Goal: Transaction & Acquisition: Send tokens to contacts

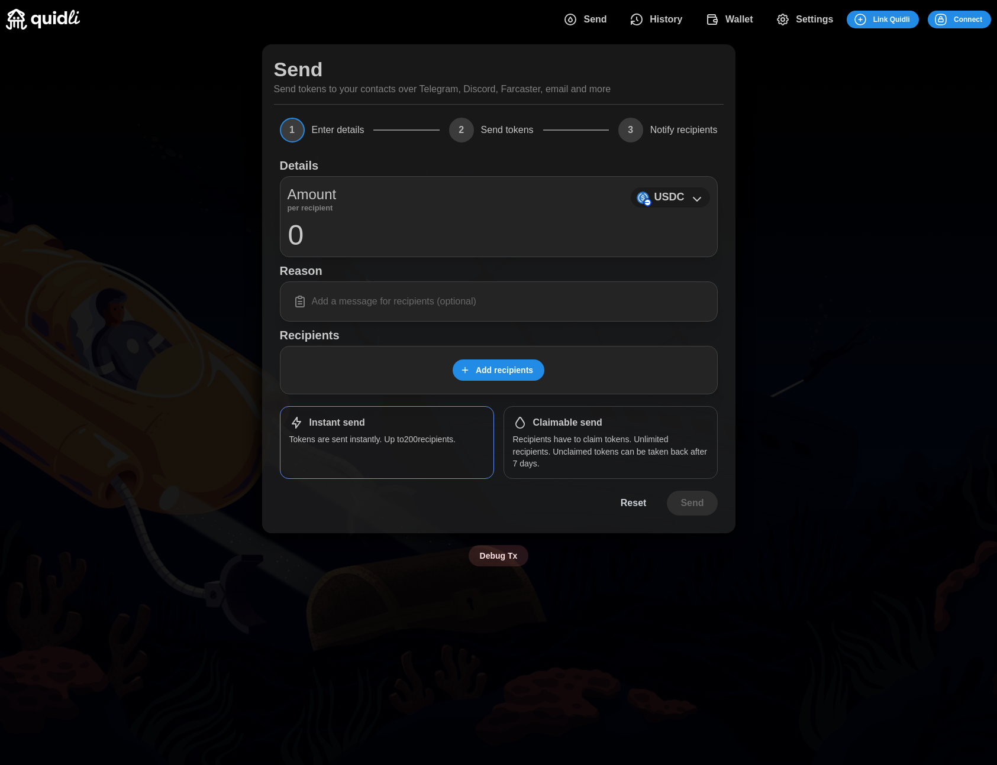
click at [644, 206] on div "USDC" at bounding box center [670, 198] width 79 height 20
click at [681, 191] on p "USDC" at bounding box center [669, 197] width 30 height 17
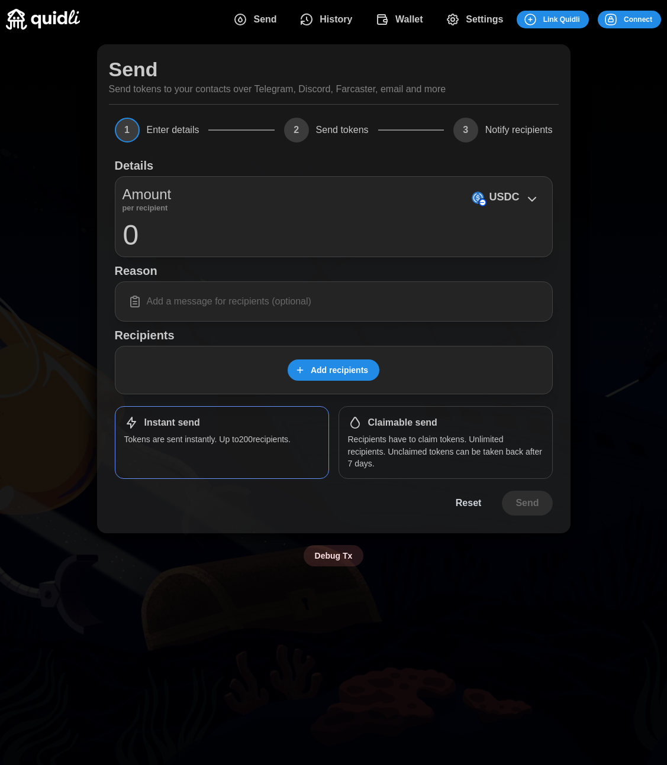
click at [593, 224] on div "Send Send tokens to your contacts over Telegram, Discord, Farcaster, email and …" at bounding box center [333, 305] width 667 height 534
click at [612, 174] on div "Send Send tokens to your contacts over Telegram, Discord, Farcaster, email and …" at bounding box center [333, 305] width 667 height 534
click at [366, 363] on span "Add recipients" at bounding box center [339, 370] width 57 height 20
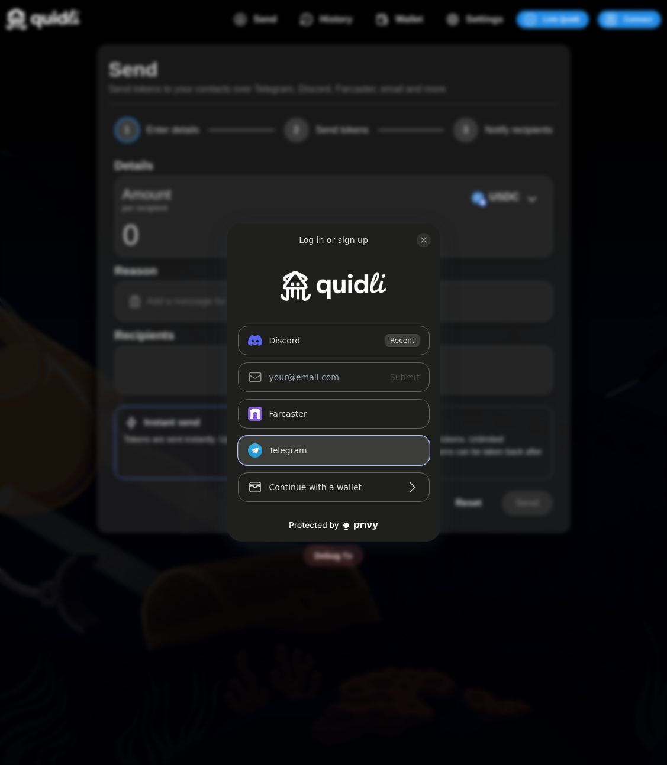
click at [292, 448] on button "Telegram_logo Telegram" at bounding box center [334, 451] width 192 height 30
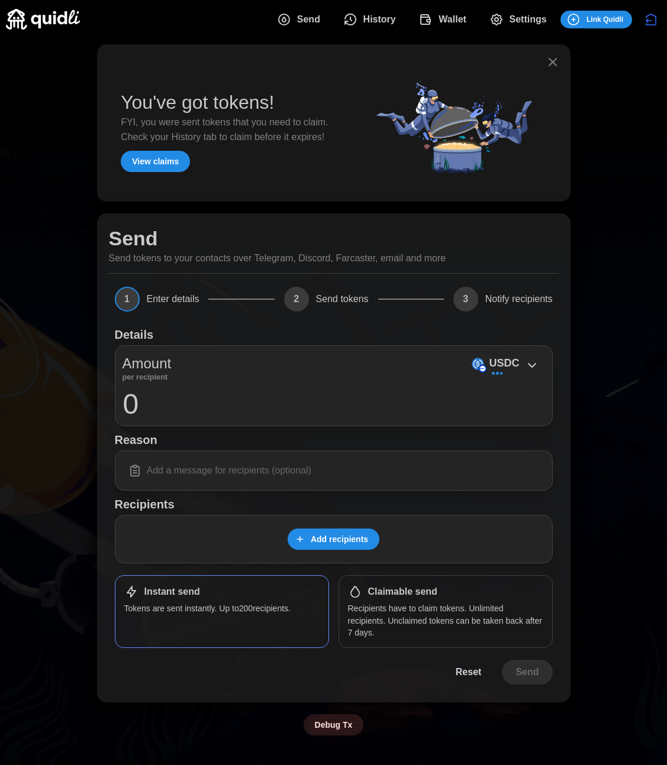
click at [550, 58] on icon "button" at bounding box center [552, 62] width 14 height 14
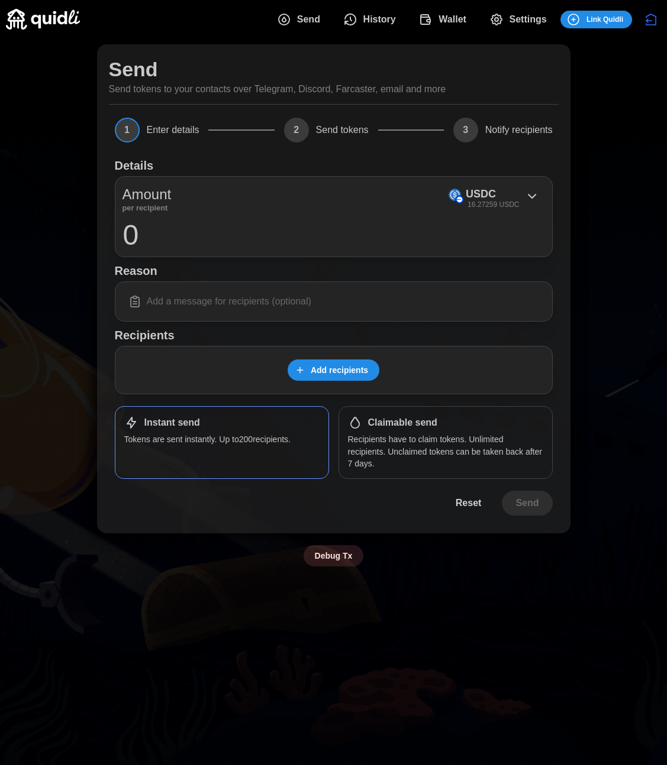
click at [576, 15] on icon "dots" at bounding box center [573, 19] width 11 height 11
click at [460, 205] on div "USDC 16.27259 USDC" at bounding box center [493, 198] width 102 height 27
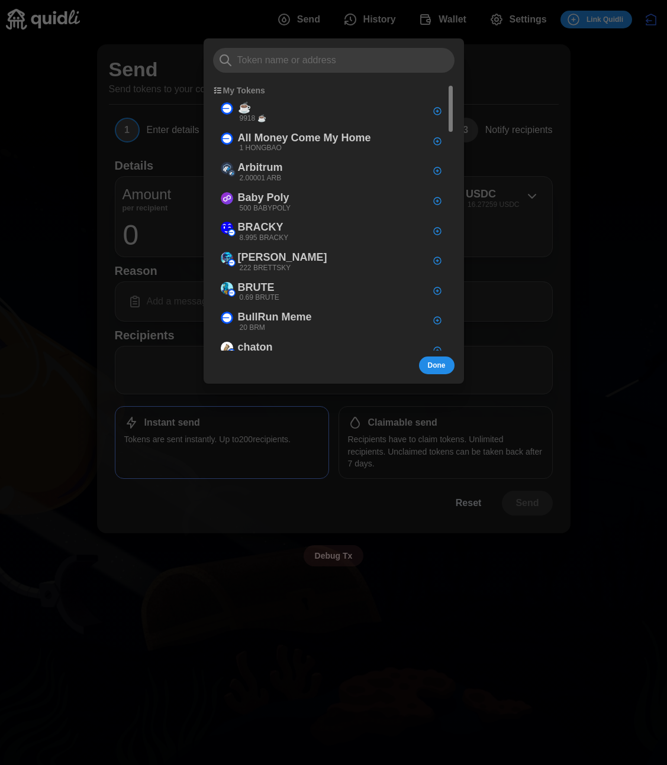
click at [460, 24] on div at bounding box center [333, 382] width 667 height 765
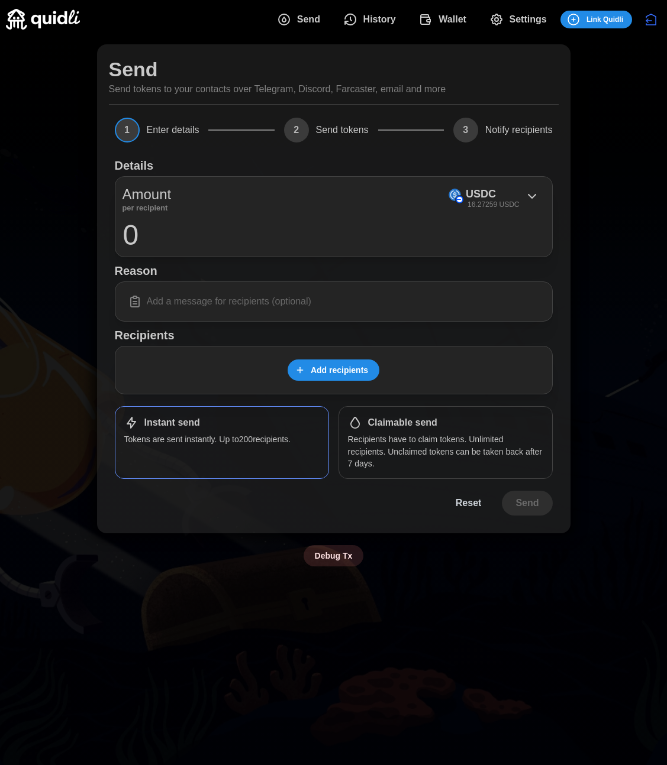
click at [454, 27] on span "Wallet" at bounding box center [452, 20] width 28 height 24
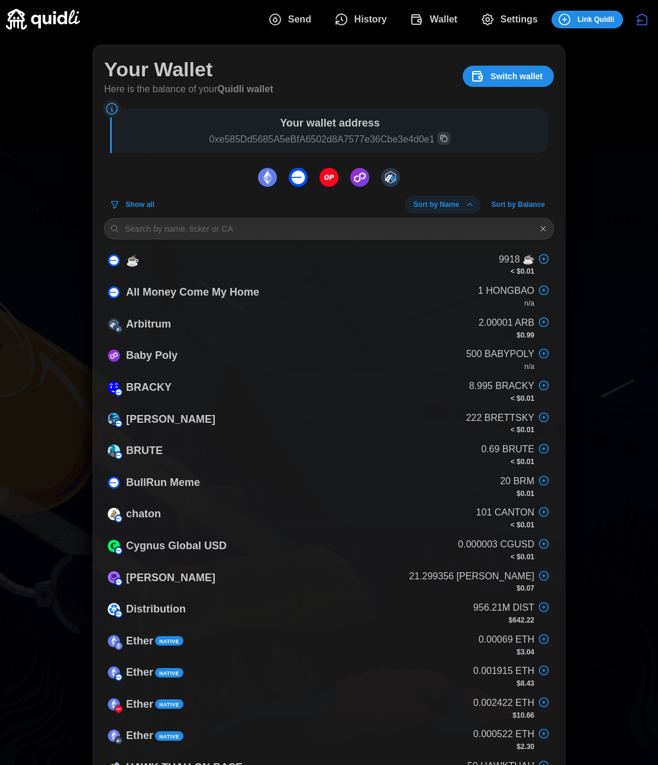
click at [297, 18] on span "Send" at bounding box center [299, 20] width 23 height 24
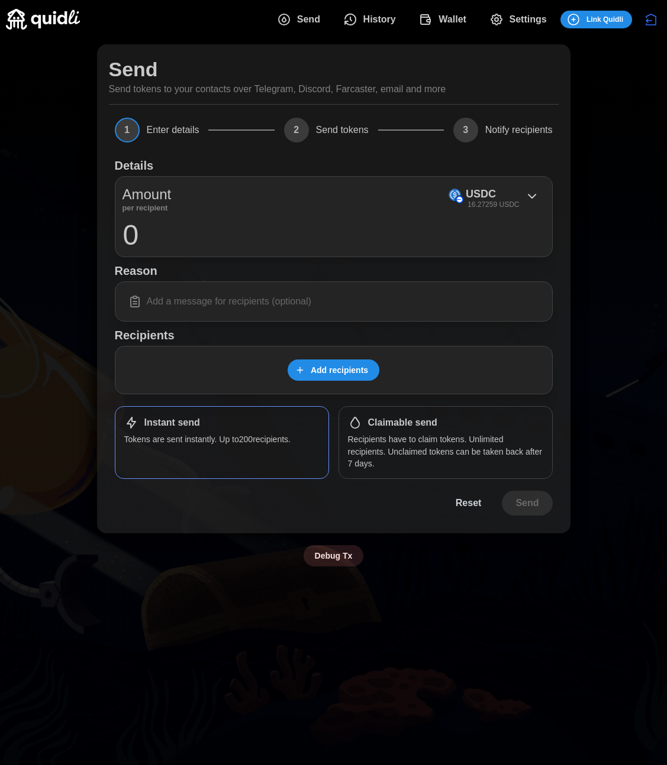
click at [506, 180] on div "Amount per recipient USDC 16.27259 USDC 0" at bounding box center [334, 216] width 438 height 81
click at [500, 193] on div "USDC 16.27259 USDC" at bounding box center [492, 198] width 53 height 24
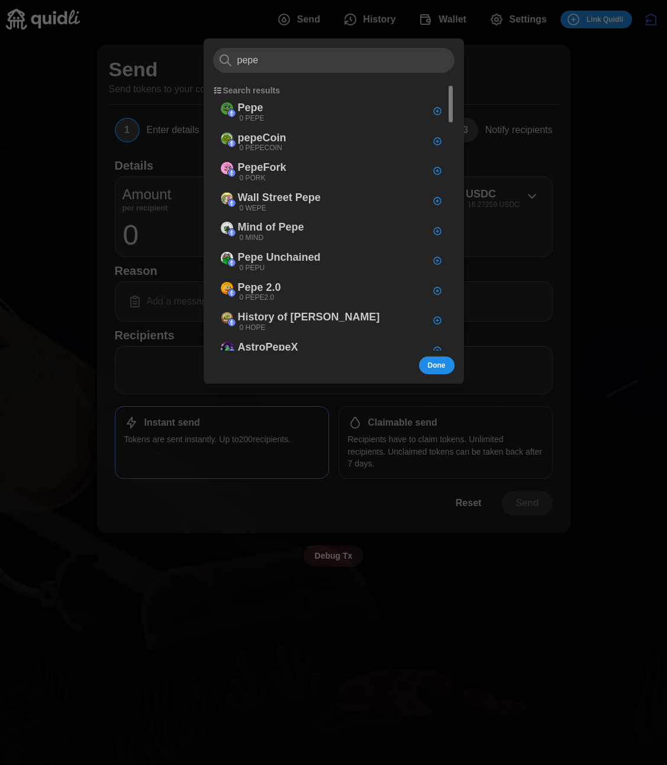
type input "pepe"
click at [212, 56] on div "pepe Search results [PERSON_NAME] 0 [PERSON_NAME] pepeCoin 0 PEPECOIN PepeFork …" at bounding box center [333, 210] width 260 height 345
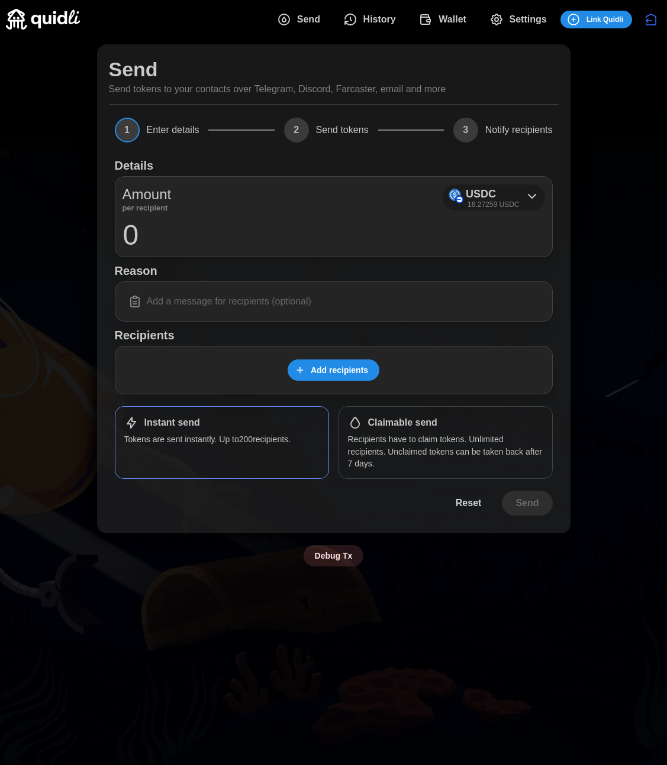
click at [468, 197] on p "USDC" at bounding box center [481, 194] width 30 height 17
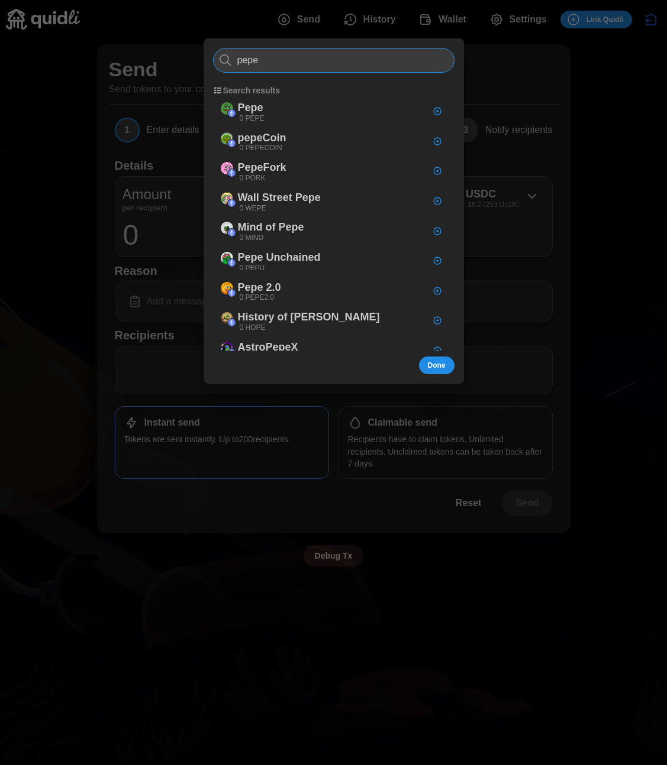
type input "pepe"
click at [626, 435] on div at bounding box center [333, 382] width 667 height 765
